Goal: Task Accomplishment & Management: Manage account settings

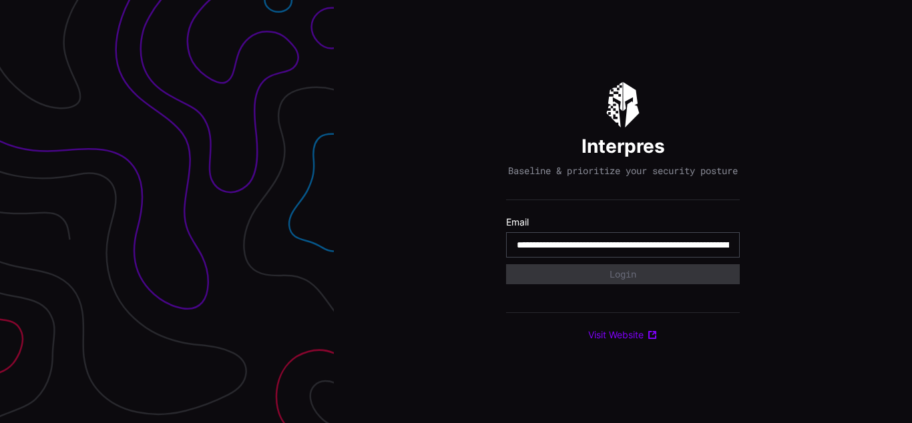
type input "**********"
click at [623, 251] on input "**********" at bounding box center [623, 245] width 212 height 12
click at [456, 212] on div "Interpres Baseline & prioritize your security posture Email Login Visit Website" at bounding box center [623, 211] width 578 height 423
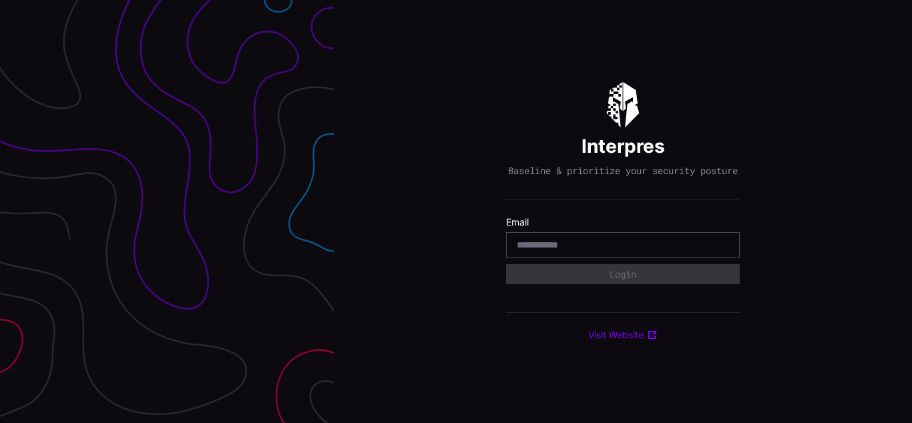
click at [456, 212] on div "Interpres Baseline & prioritize your security posture Email Login Visit Website" at bounding box center [623, 211] width 578 height 423
